Goal: Information Seeking & Learning: Learn about a topic

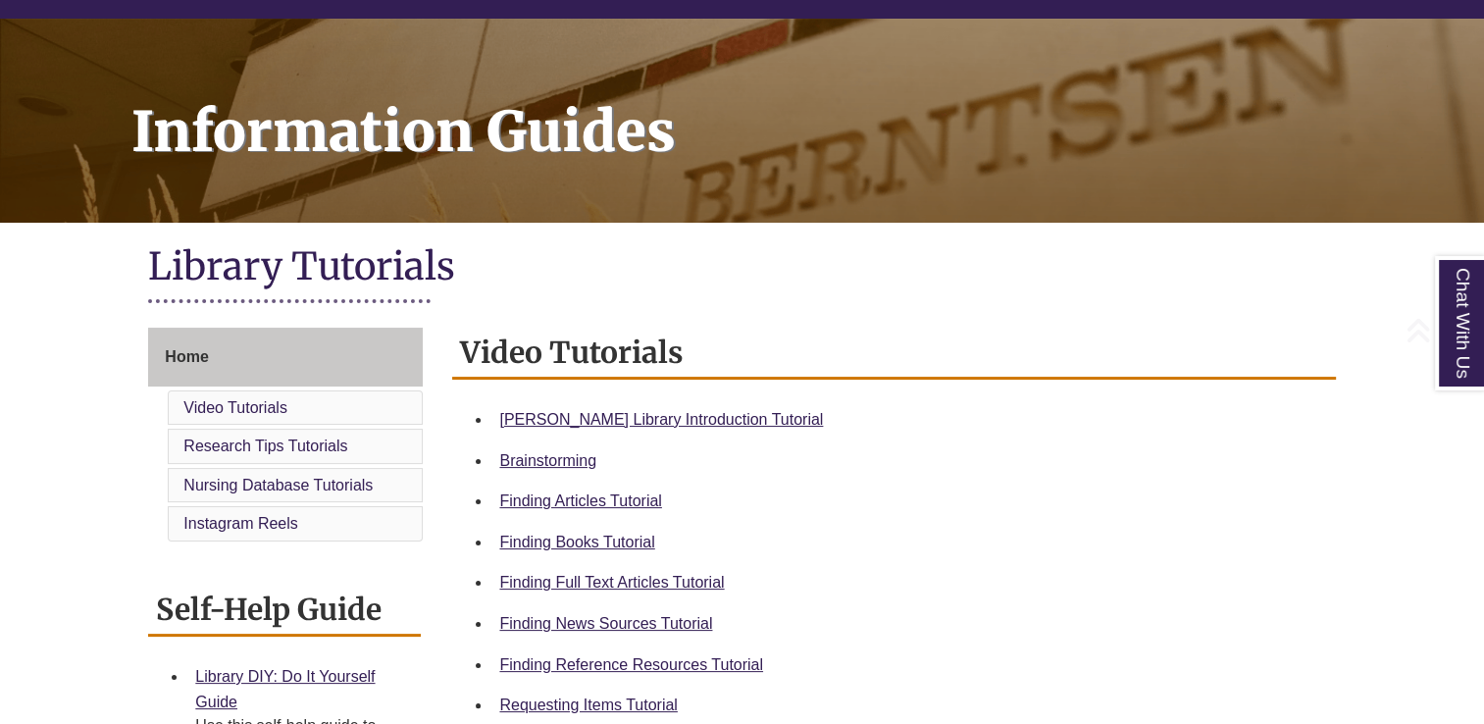
scroll to position [284, 0]
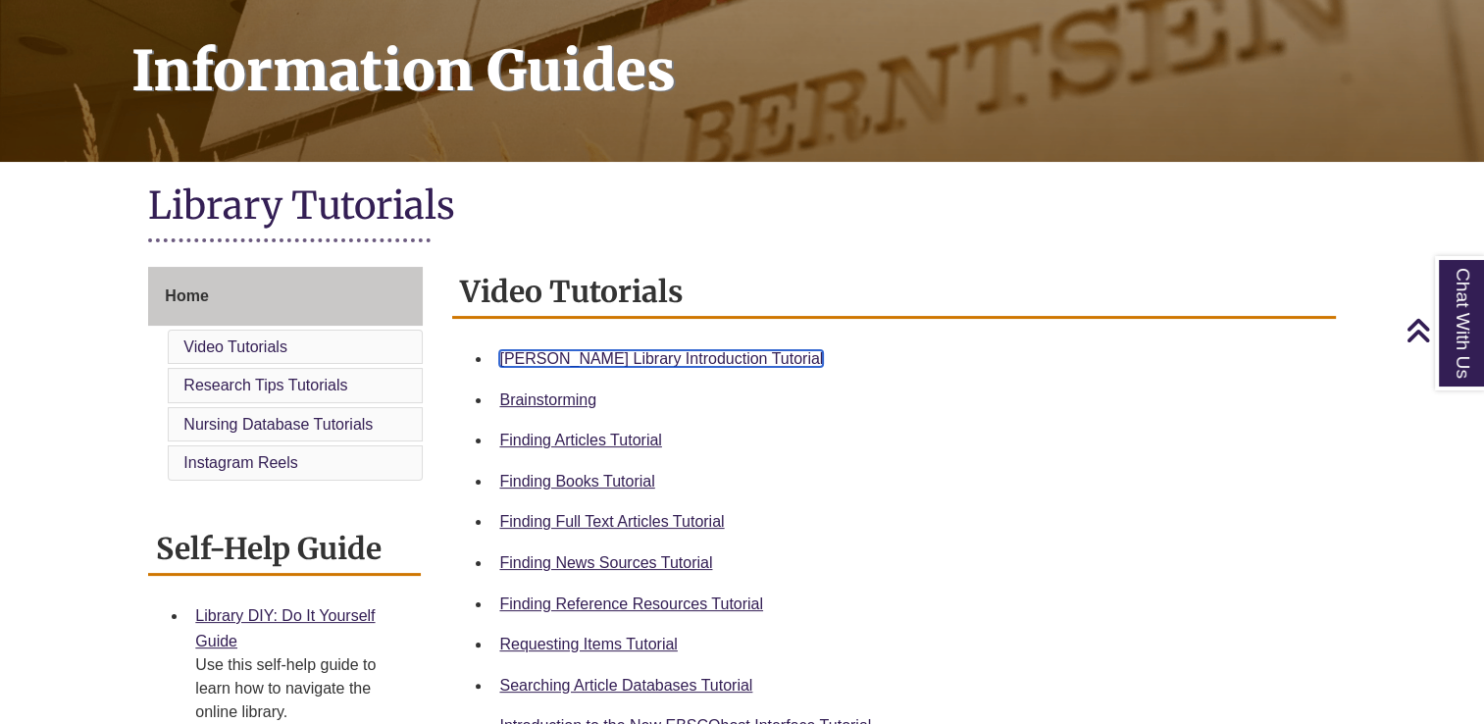
click at [580, 359] on link "Berntsen Library Introduction Tutorial" at bounding box center [661, 358] width 324 height 17
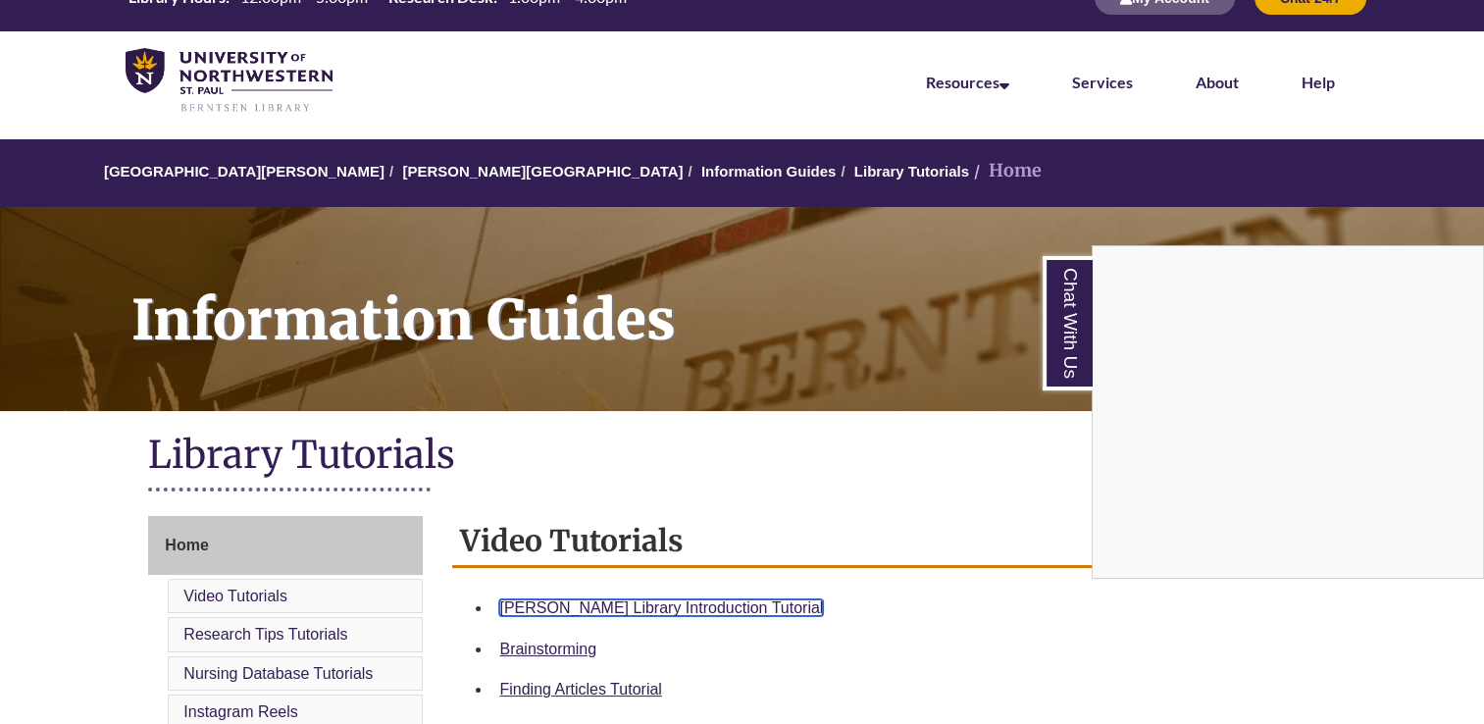
scroll to position [35, 0]
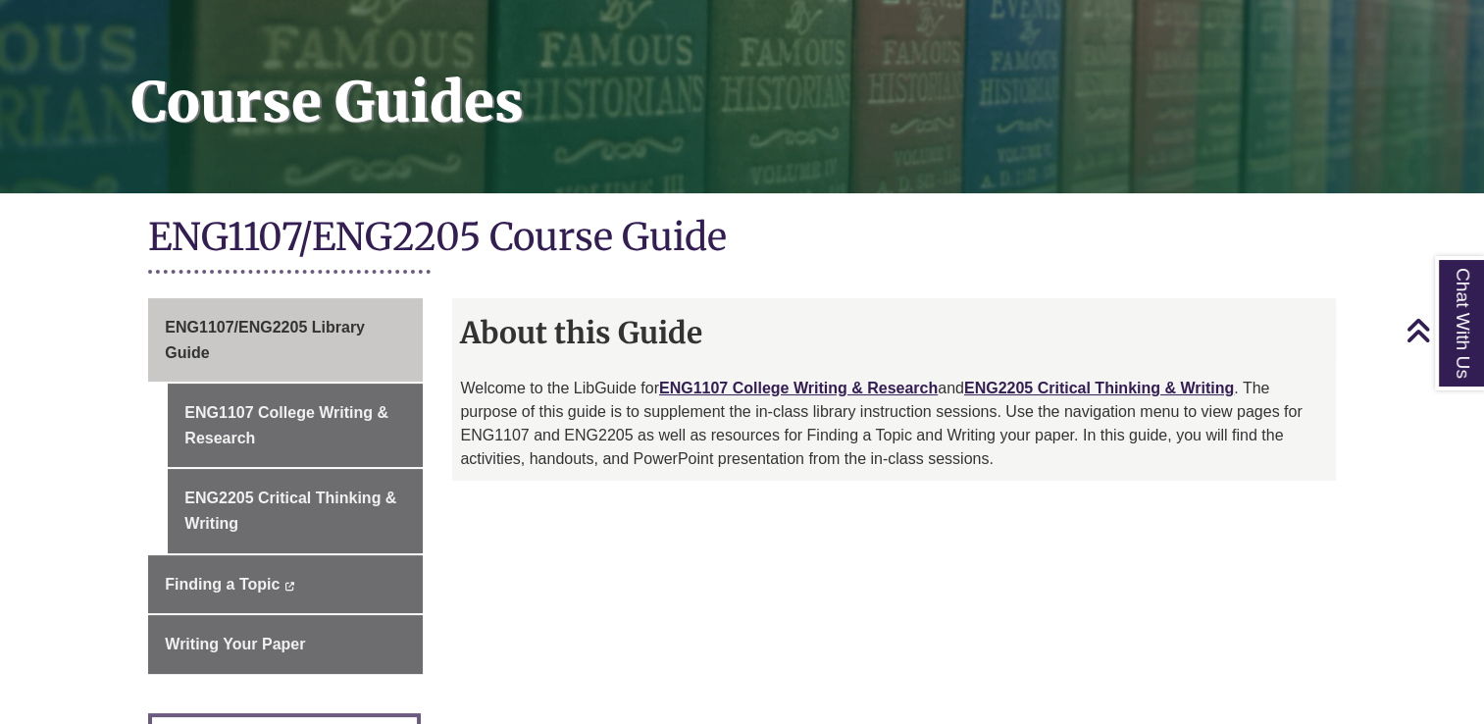
scroll to position [251, 0]
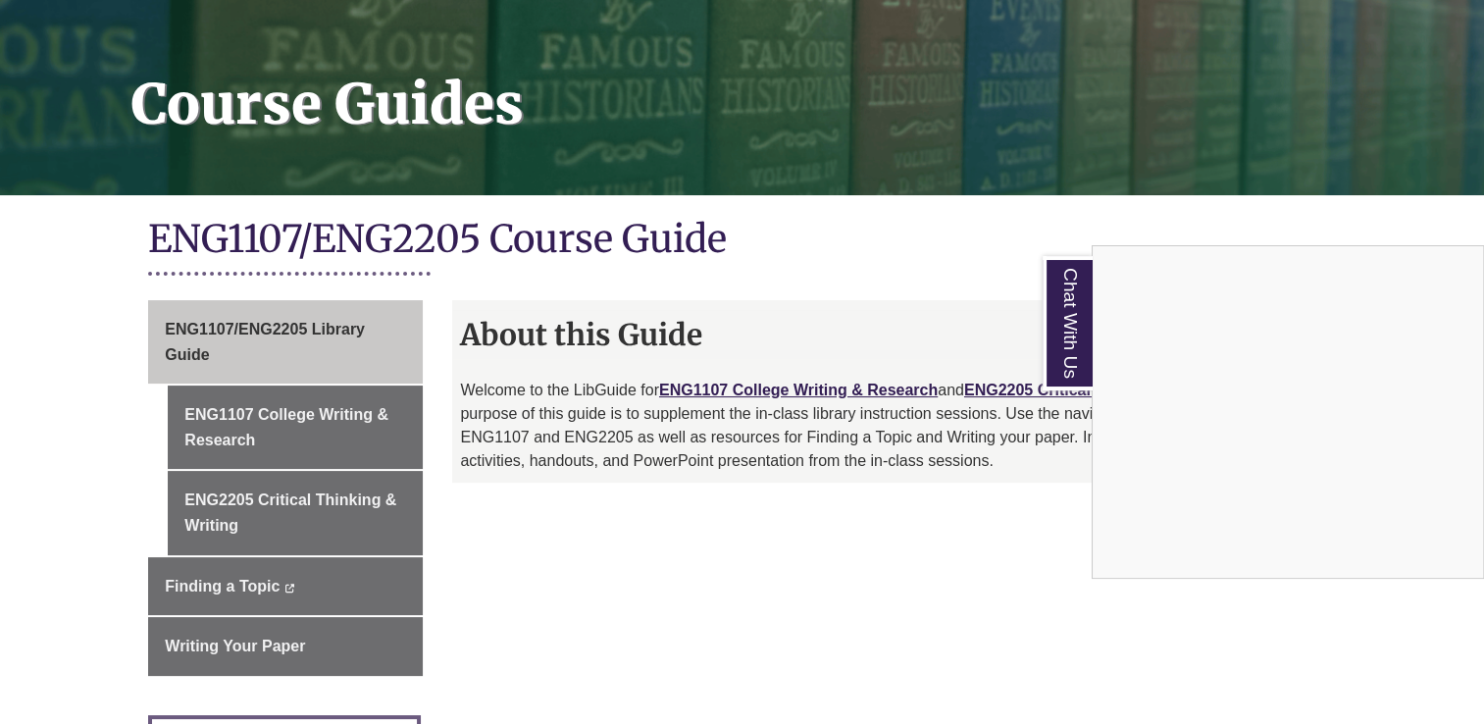
click at [321, 501] on div "Chat With Us" at bounding box center [742, 362] width 1484 height 724
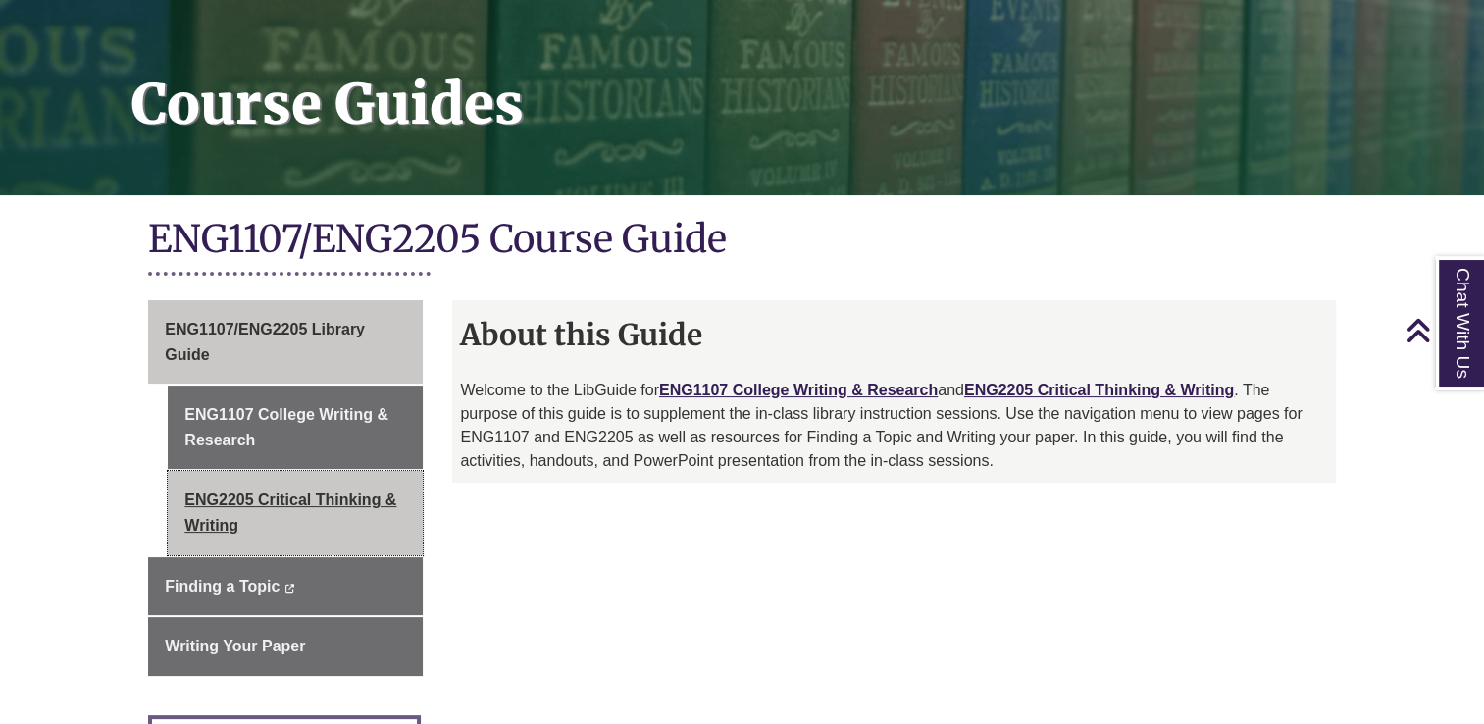
click at [228, 513] on link "ENG2205 Critical Thinking & Writing" at bounding box center [295, 512] width 255 height 83
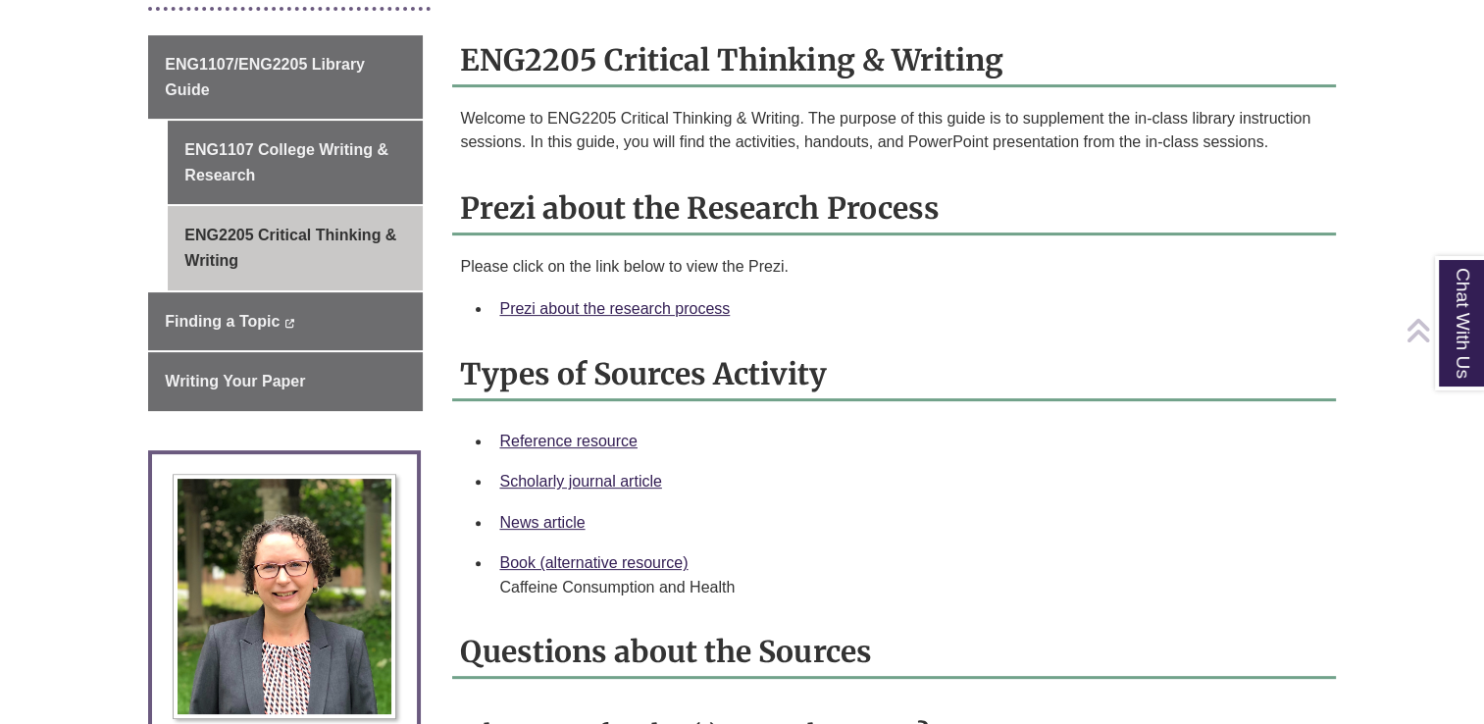
scroll to position [517, 0]
click at [580, 295] on div "Prezi about the research process" at bounding box center [909, 308] width 820 height 26
click at [580, 304] on link "Prezi about the research process" at bounding box center [614, 307] width 230 height 17
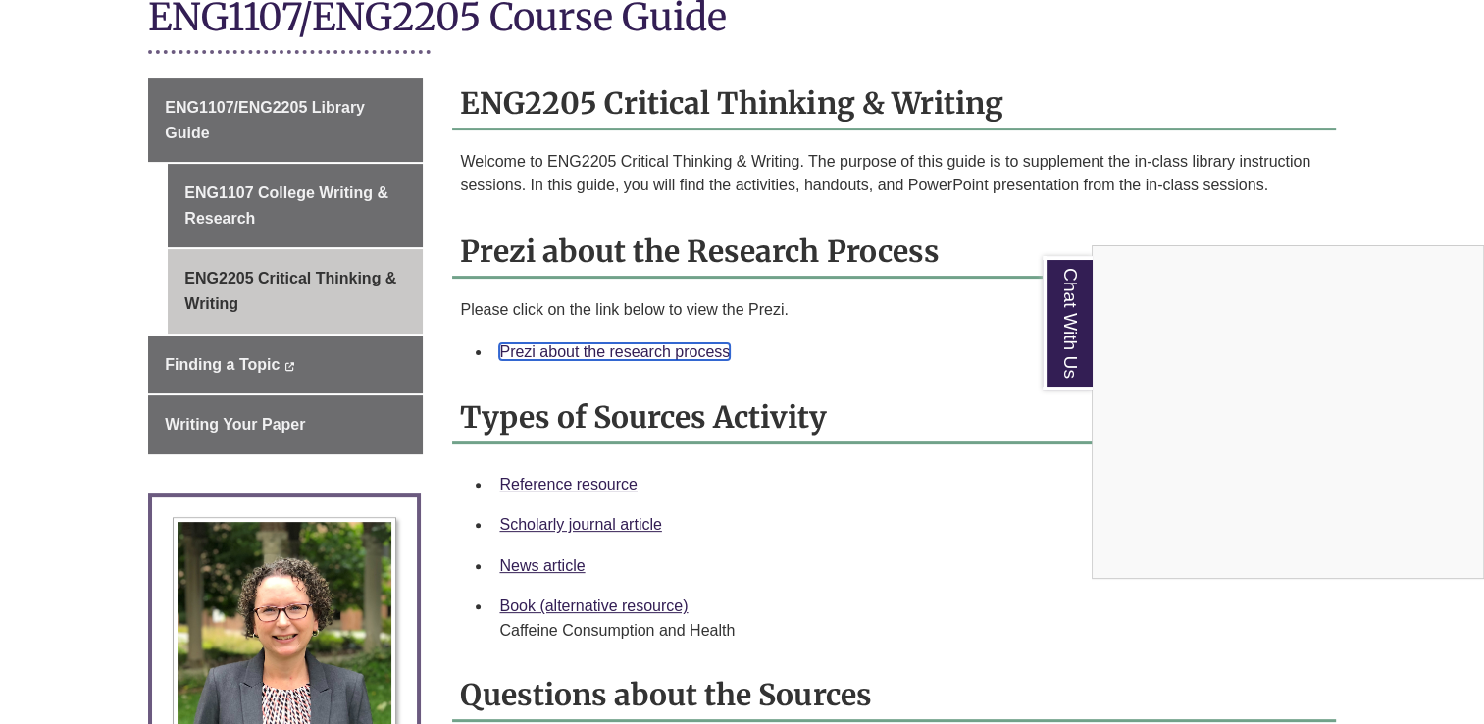
scroll to position [461, 0]
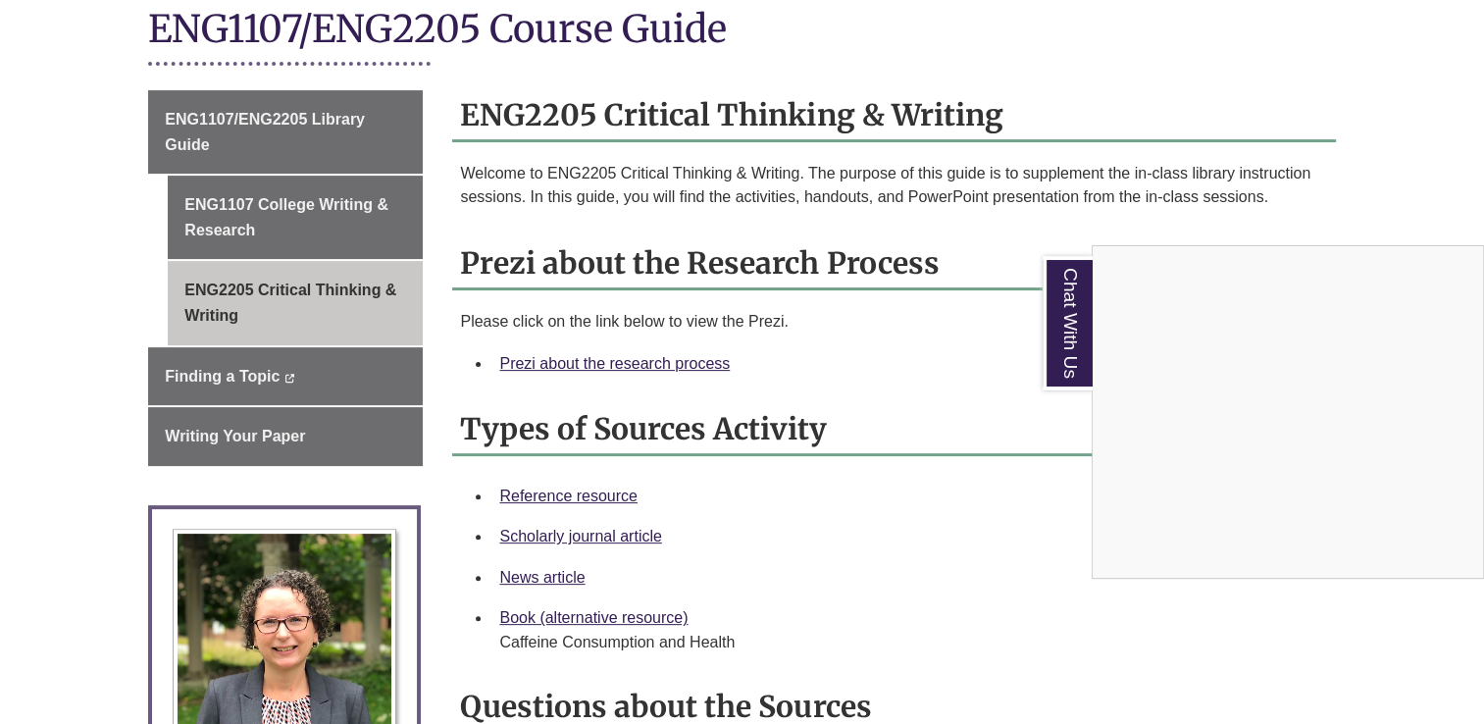
click at [228, 370] on div "Chat With Us" at bounding box center [742, 362] width 1484 height 724
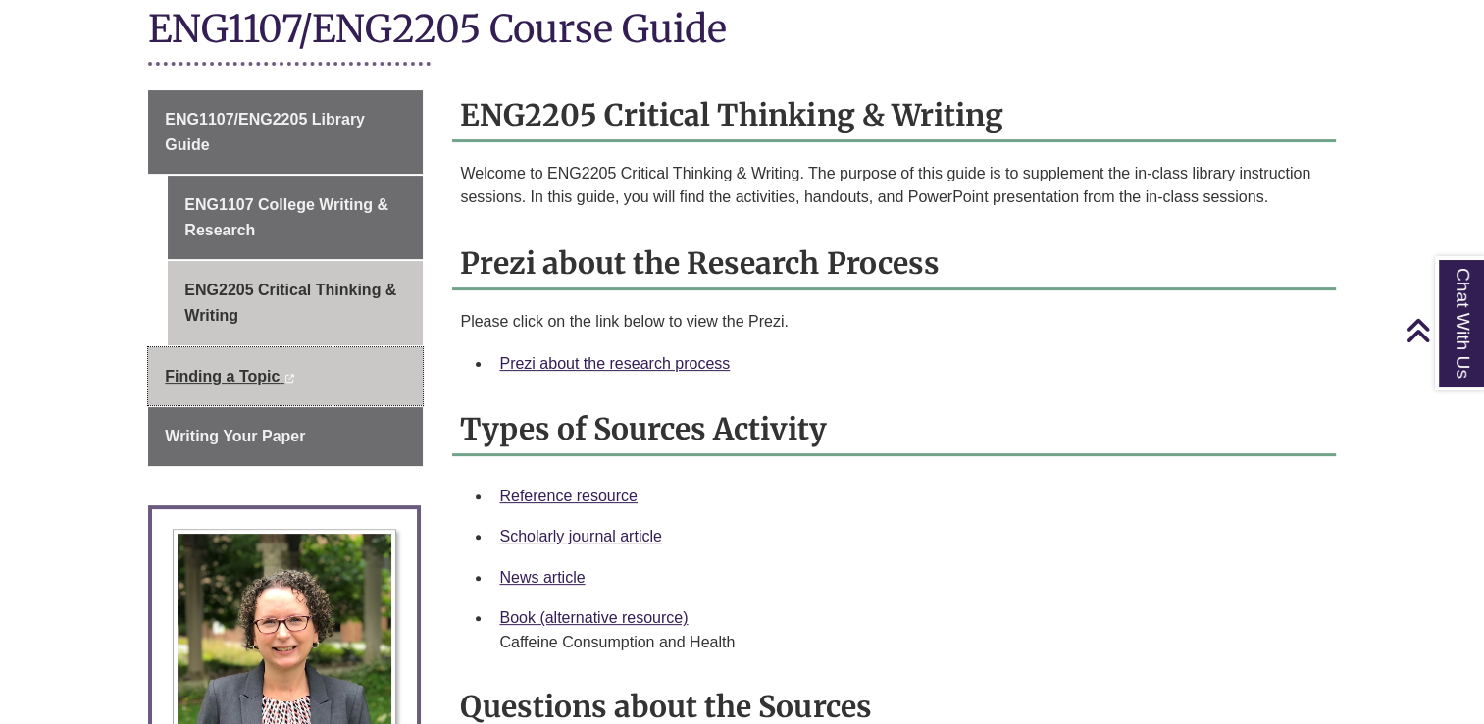
click at [228, 370] on span "Finding a Topic" at bounding box center [222, 376] width 115 height 17
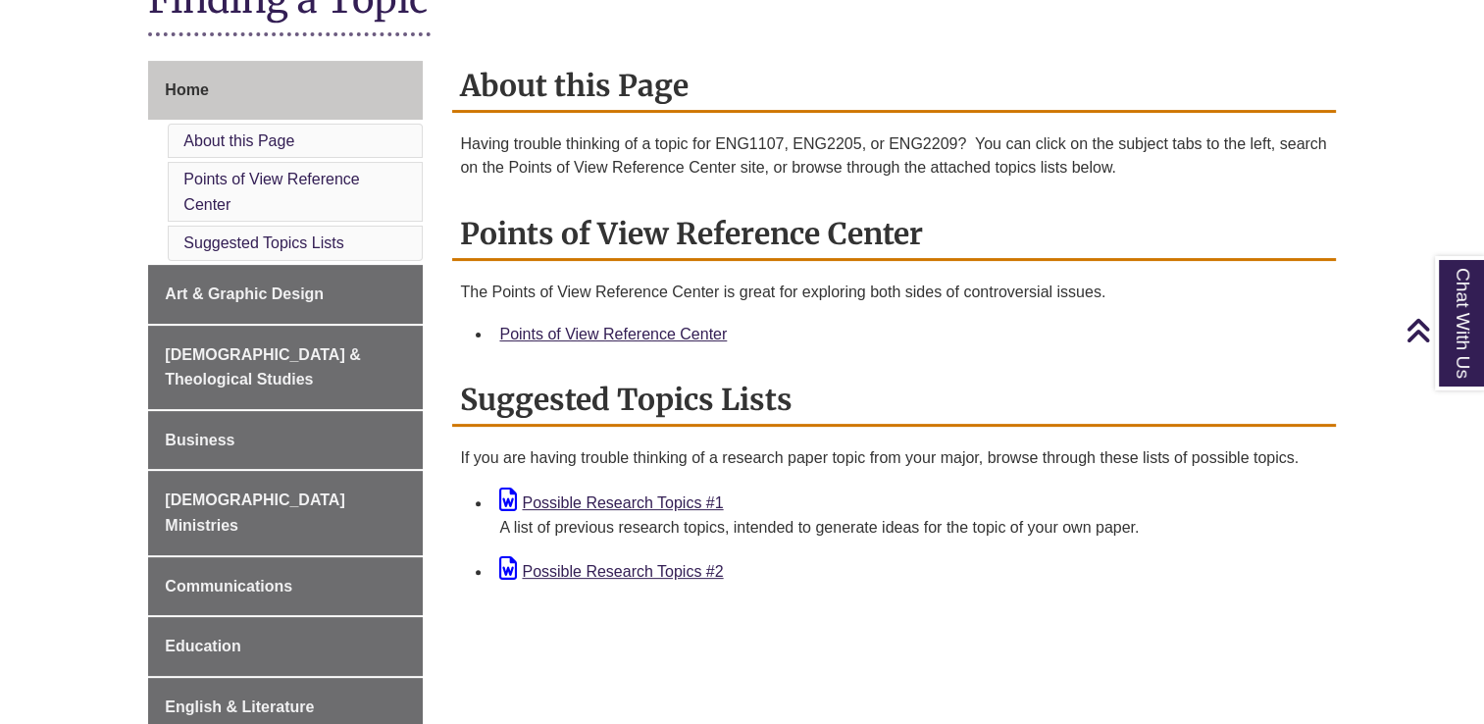
scroll to position [494, 0]
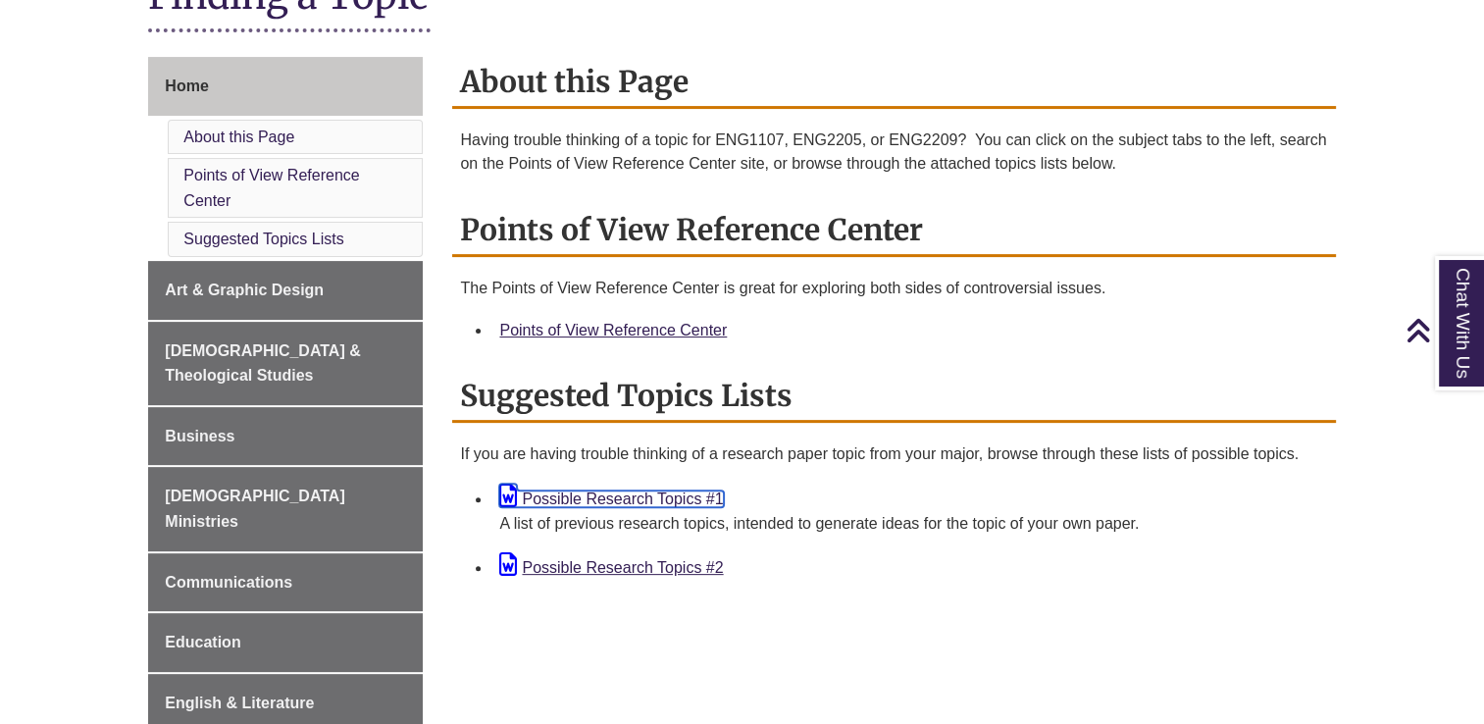
click at [615, 498] on link "Possible Research Topics #1" at bounding box center [611, 498] width 224 height 17
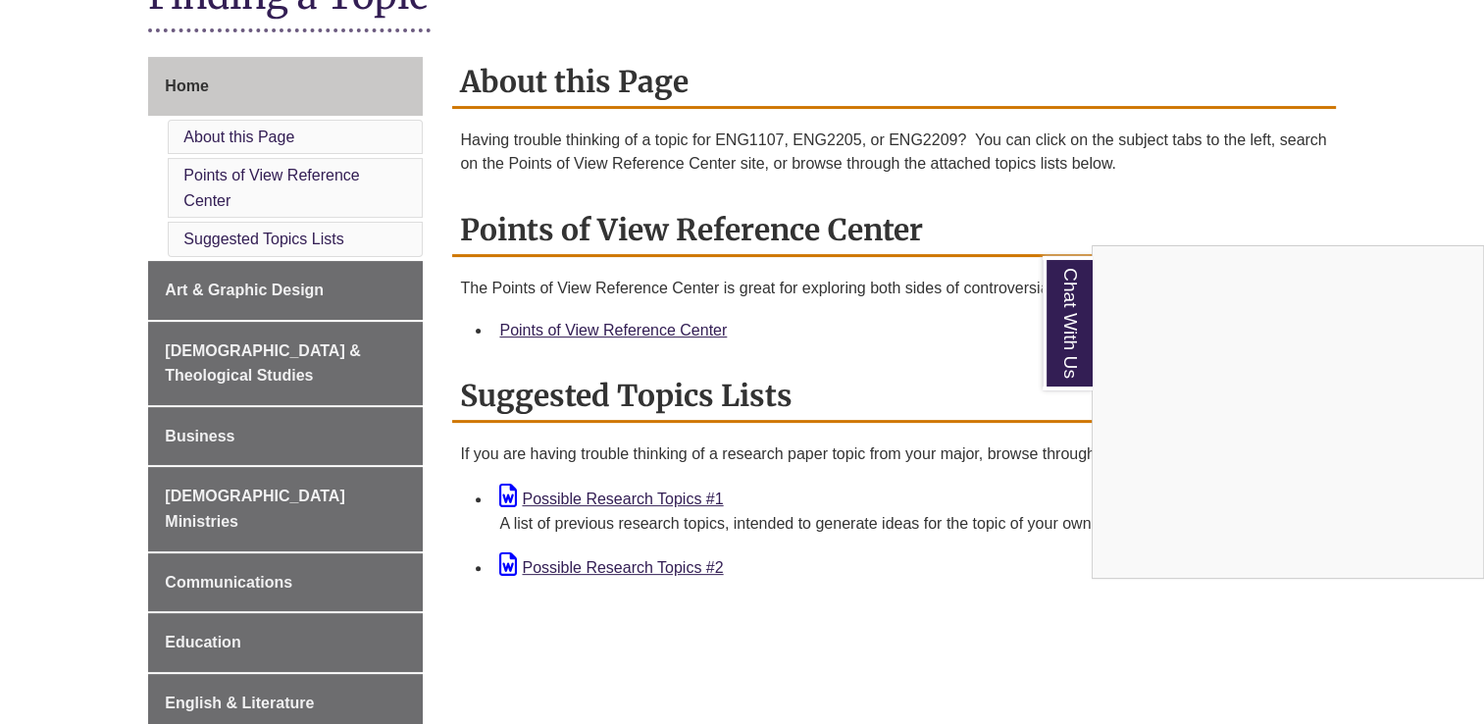
click at [600, 558] on div "Chat With Us" at bounding box center [742, 362] width 1484 height 724
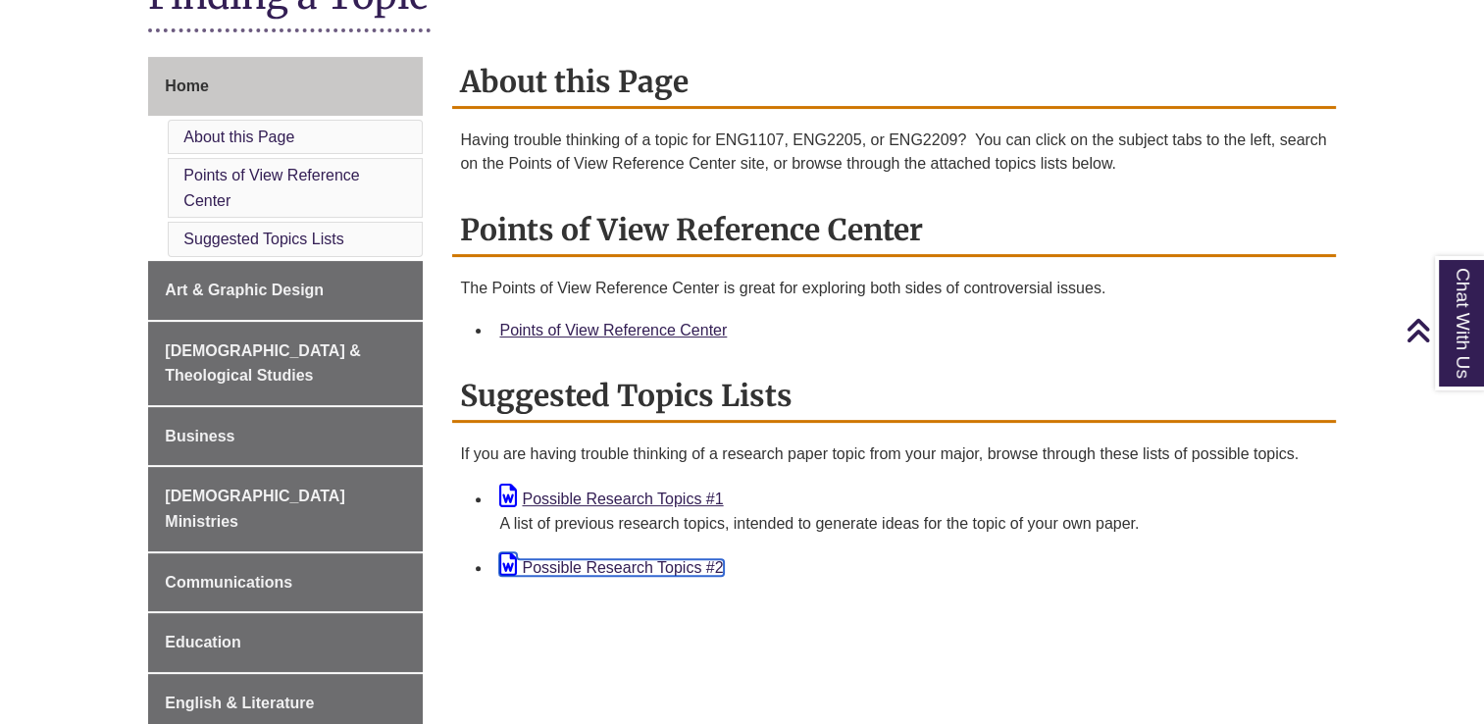
click at [559, 563] on link "Possible Research Topics #2" at bounding box center [611, 567] width 224 height 17
click at [1391, 104] on body "Skip to Main Content Library Hours: 12:00pm – 5:00pm Research Desk: 1:00pm – 4:…" at bounding box center [742, 623] width 1484 height 2235
